Goal: Transaction & Acquisition: Purchase product/service

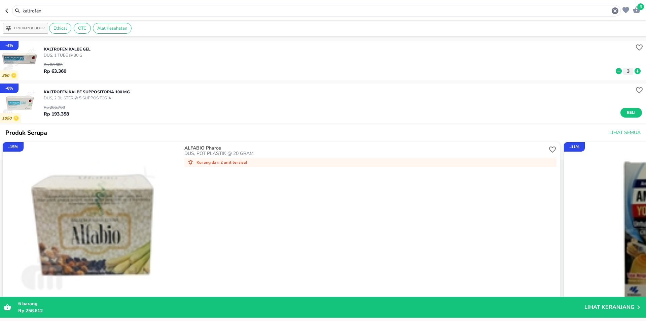
drag, startPoint x: 99, startPoint y: 12, endPoint x: 90, endPoint y: 10, distance: 9.3
click at [97, 12] on input "kaltrofen" at bounding box center [316, 10] width 589 height 7
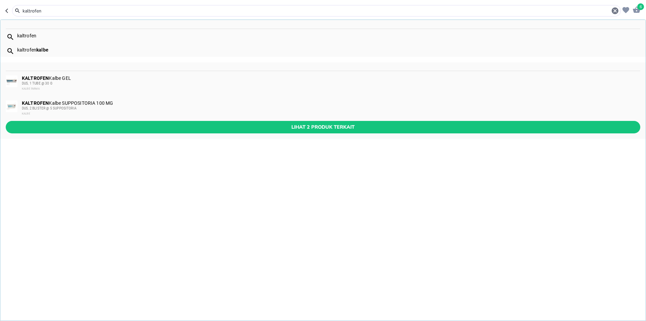
drag, startPoint x: 59, startPoint y: 6, endPoint x: 2, endPoint y: 8, distance: 56.6
click at [0, 6] on header "6 kaltrofen kaltrofen kaltrofen kalbe KALTROFEN Kalbe GEL DUS, 1 TUBE @ 30 G KA…" at bounding box center [323, 10] width 646 height 20
click at [142, 103] on div "KALTROFEN Kalbe SUPPOSITORIA 100 MG DUS, 2 BLISTER @ 5 SUPPOSITORIA KALBE" at bounding box center [331, 108] width 618 height 16
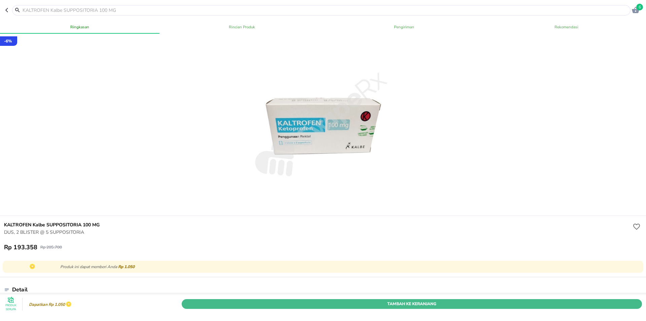
click at [248, 300] on span "Tambah Ke Keranjang" at bounding box center [412, 303] width 450 height 7
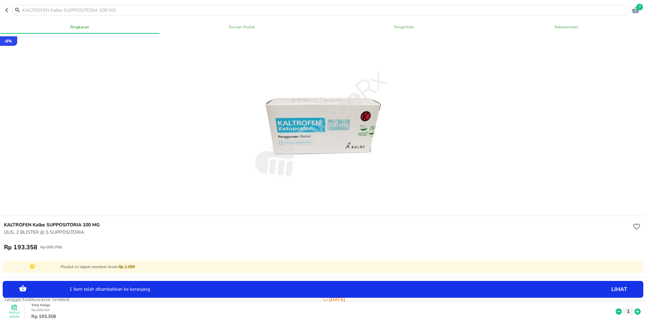
click at [118, 10] on input "text" at bounding box center [325, 10] width 607 height 7
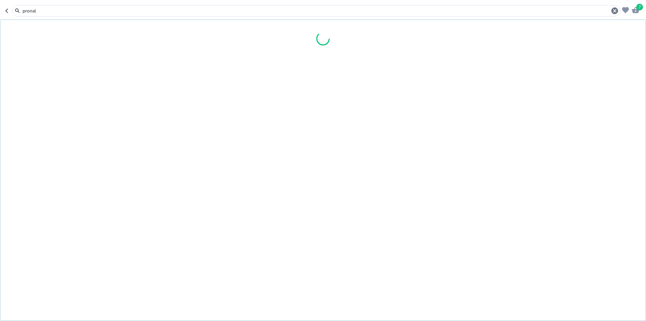
type input "pronalg"
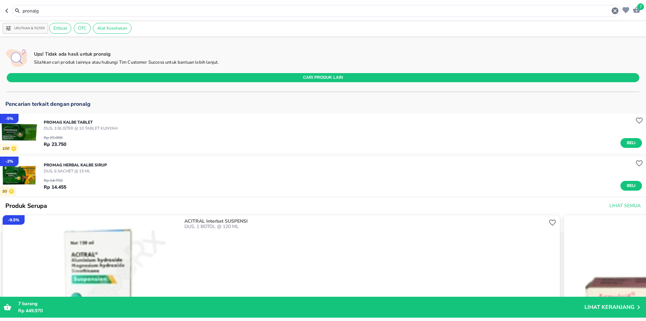
drag, startPoint x: 71, startPoint y: 11, endPoint x: 54, endPoint y: 11, distance: 17.2
click at [54, 11] on input "pronalg" at bounding box center [316, 10] width 589 height 7
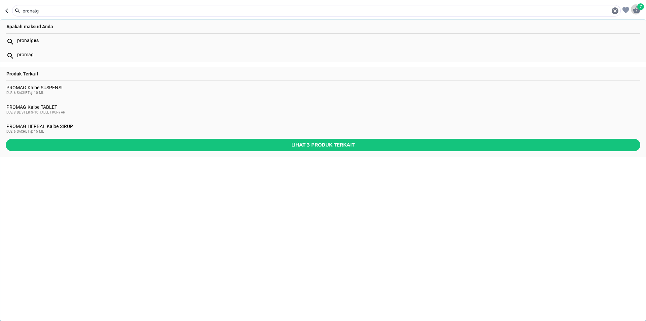
click at [641, 7] on span "7" at bounding box center [641, 6] width 7 height 7
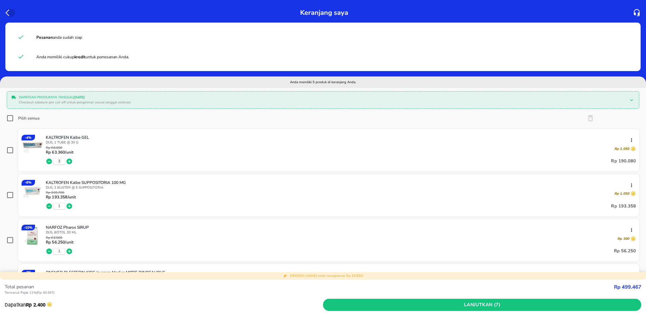
click at [9, 13] on icon "button" at bounding box center [9, 13] width 8 height 8
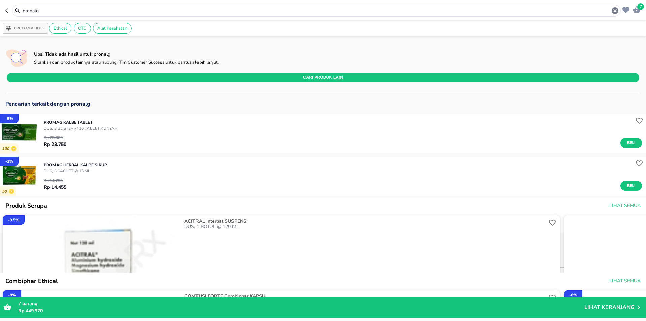
click at [129, 16] on div "pronalg" at bounding box center [316, 10] width 609 height 11
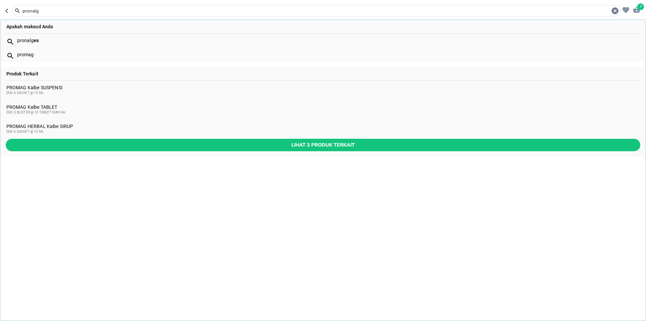
click at [125, 10] on input "pronalg" at bounding box center [316, 10] width 589 height 7
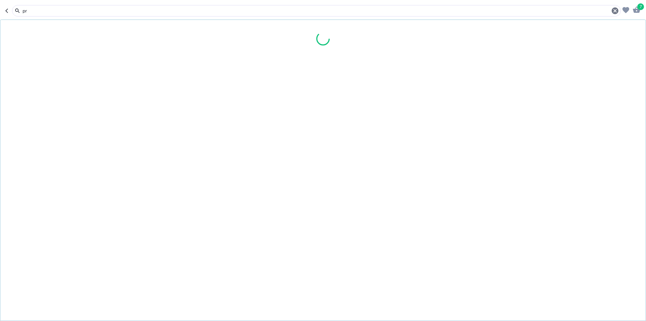
type input "p"
type input "erdostein"
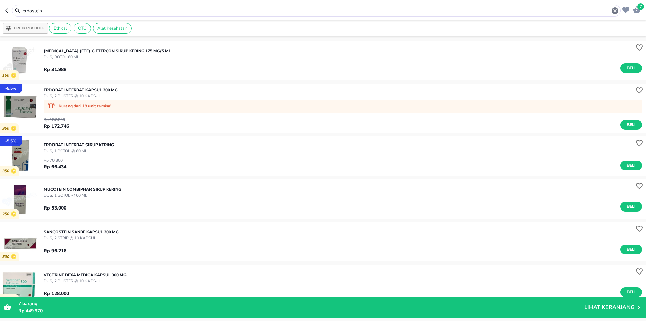
click at [152, 53] on p "[MEDICAL_DATA] (ETE) G Etercon SIRUP KERING 175 MG/5 mL" at bounding box center [107, 51] width 127 height 6
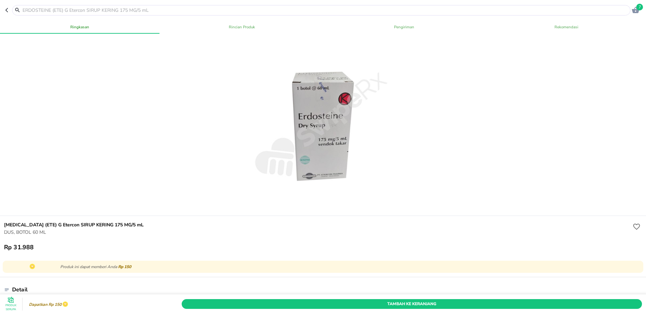
click at [320, 300] on div "Tambah Ke Keranjang" at bounding box center [411, 304] width 463 height 12
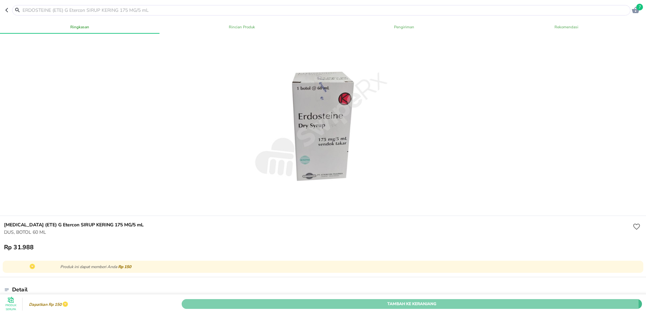
click at [321, 300] on span "Tambah Ke Keranjang" at bounding box center [412, 303] width 450 height 7
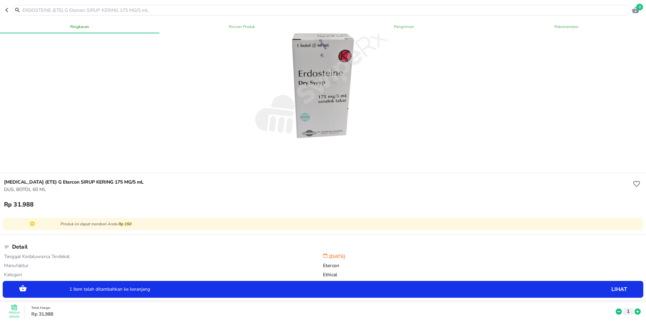
scroll to position [135, 0]
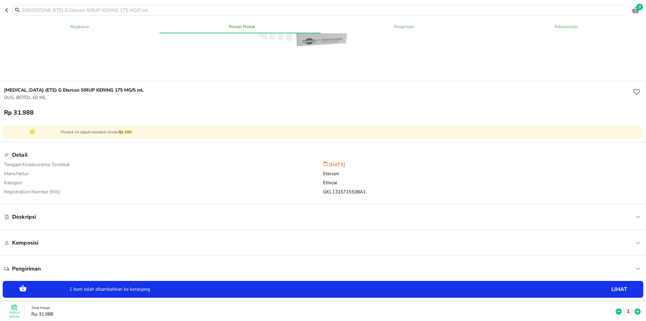
click at [634, 308] on icon at bounding box center [638, 311] width 9 height 7
